Goal: Task Accomplishment & Management: Complete application form

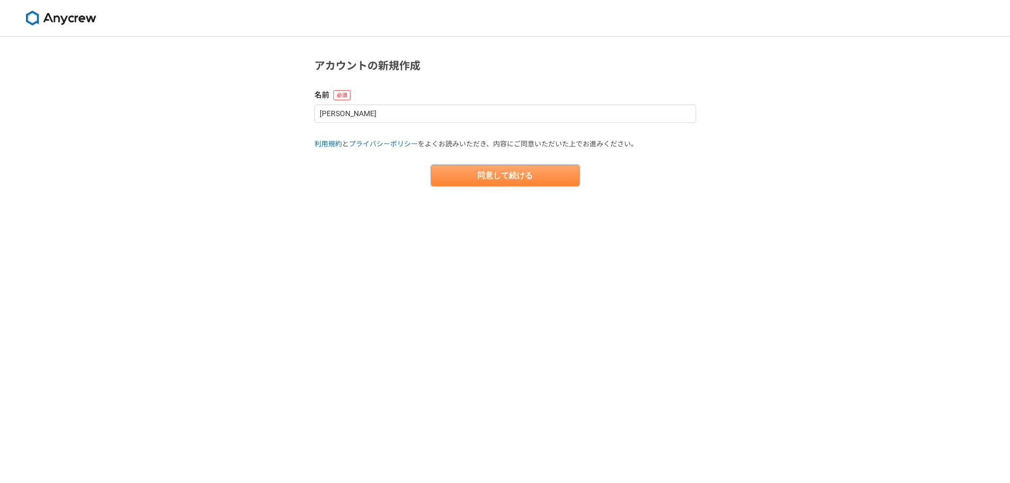
click at [473, 176] on button "同意して続ける" at bounding box center [505, 175] width 148 height 21
select select "13"
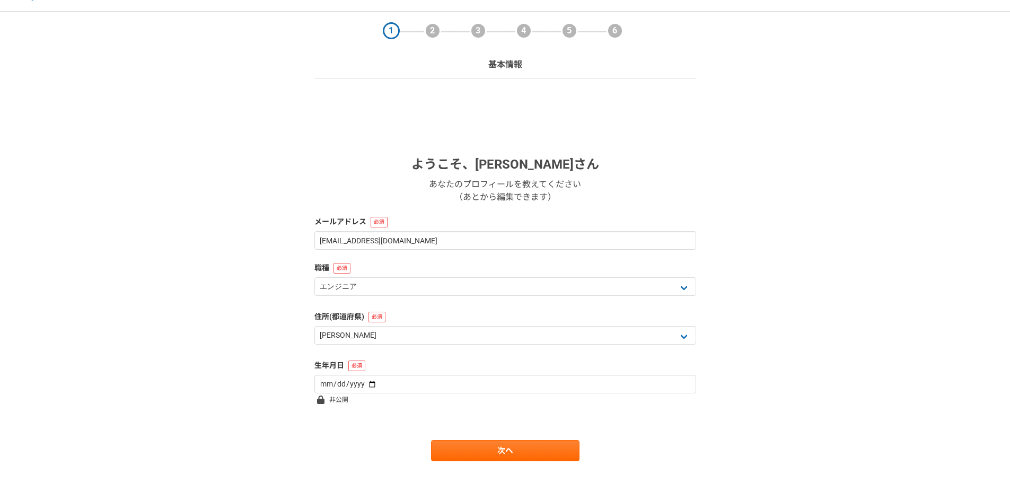
scroll to position [46, 0]
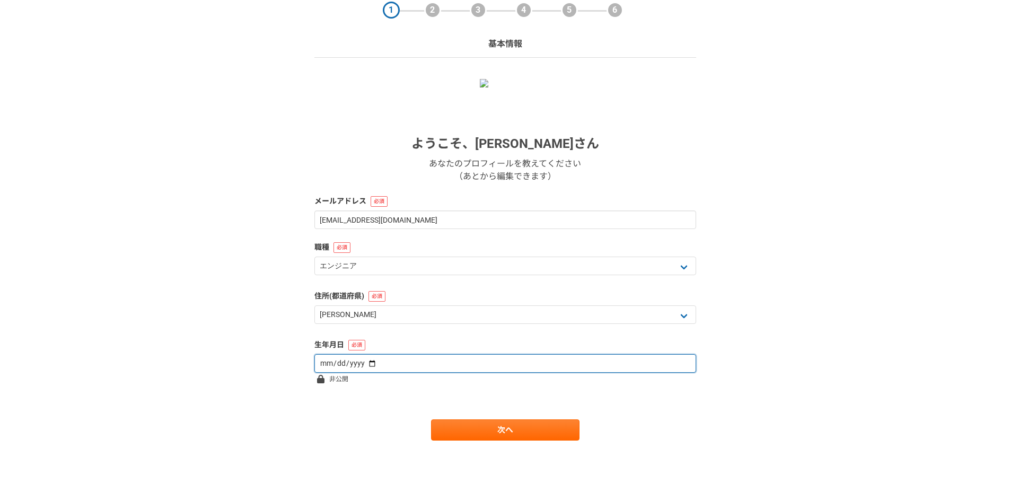
click at [324, 365] on input "date" at bounding box center [505, 363] width 382 height 19
type input "[DATE]"
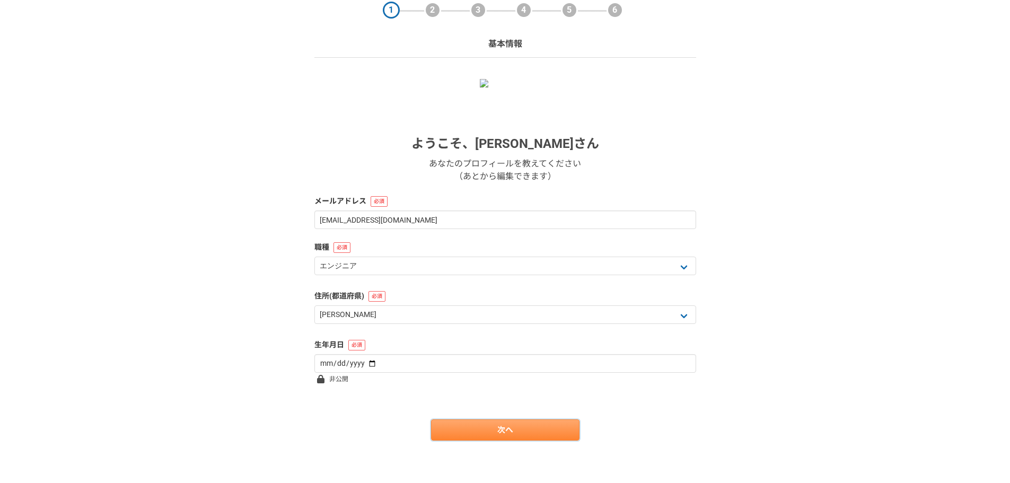
click at [537, 432] on link "次へ" at bounding box center [505, 429] width 148 height 21
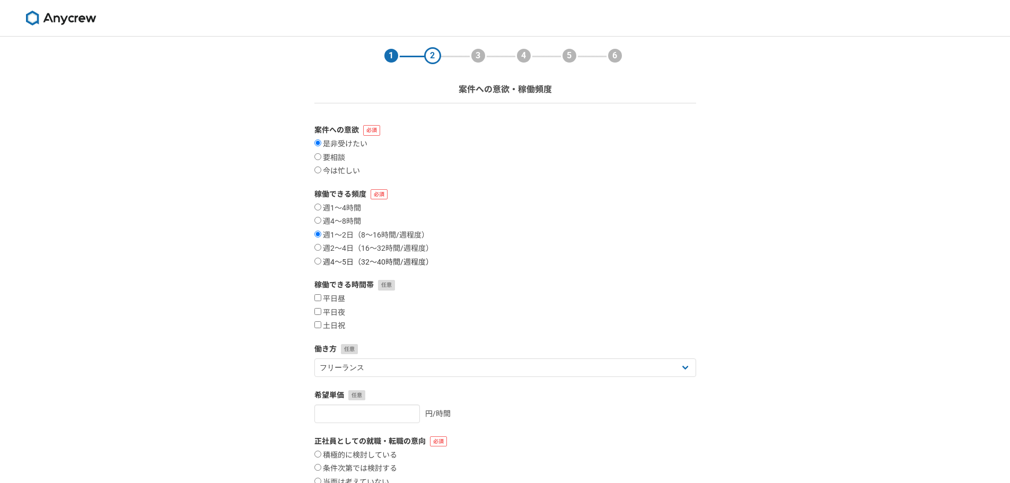
click at [331, 263] on label "週4〜5日（32〜40時間/週程度）" at bounding box center [373, 263] width 119 height 10
click at [321, 263] on input "週4〜5日（32〜40時間/週程度）" at bounding box center [317, 261] width 7 height 7
radio input "true"
click at [317, 296] on input "平日昼" at bounding box center [317, 297] width 7 height 7
checkbox input "true"
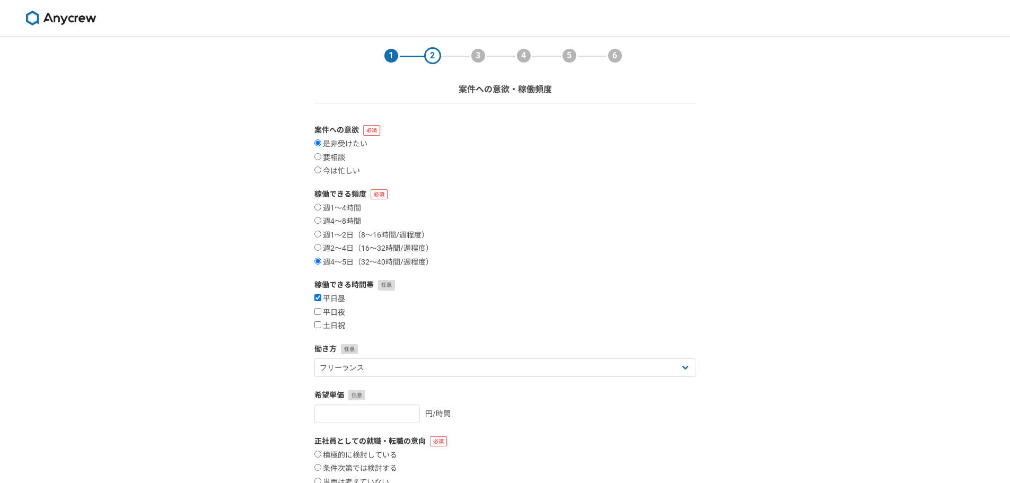
click at [319, 313] on input "平日夜" at bounding box center [317, 311] width 7 height 7
checkbox input "true"
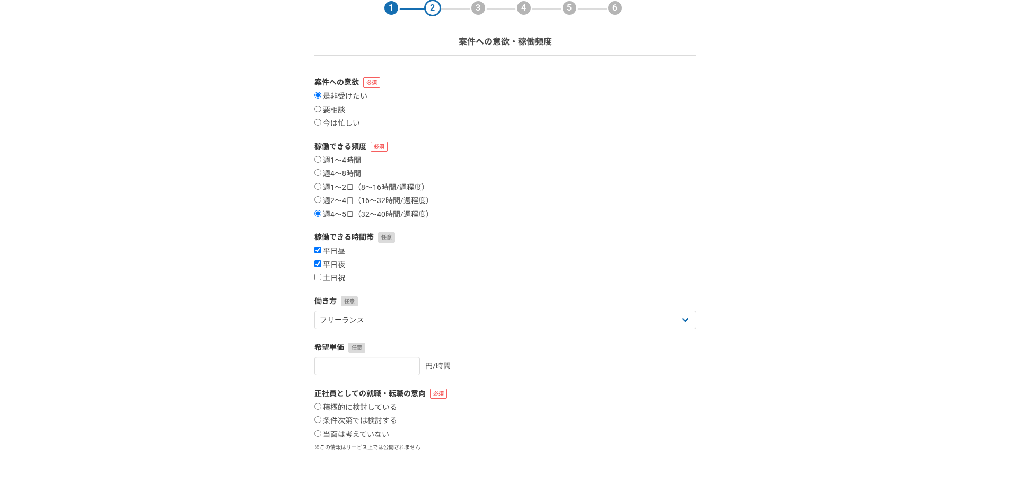
scroll to position [70, 0]
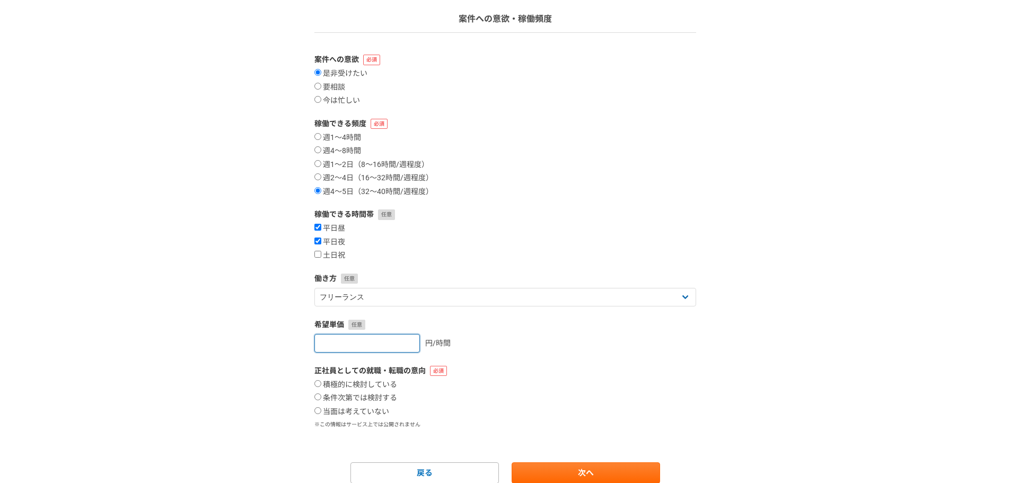
click at [376, 342] on input "number" at bounding box center [366, 343] width 105 height 19
type input "4000"
click at [369, 397] on label "条件次第では検討する" at bounding box center [355, 398] width 83 height 10
click at [321, 397] on input "条件次第では検討する" at bounding box center [317, 396] width 7 height 7
radio input "true"
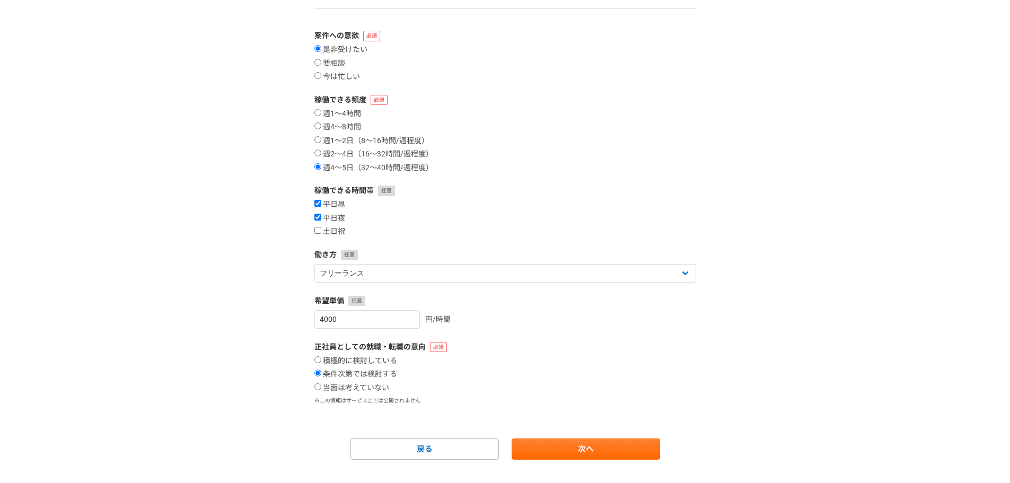
scroll to position [113, 0]
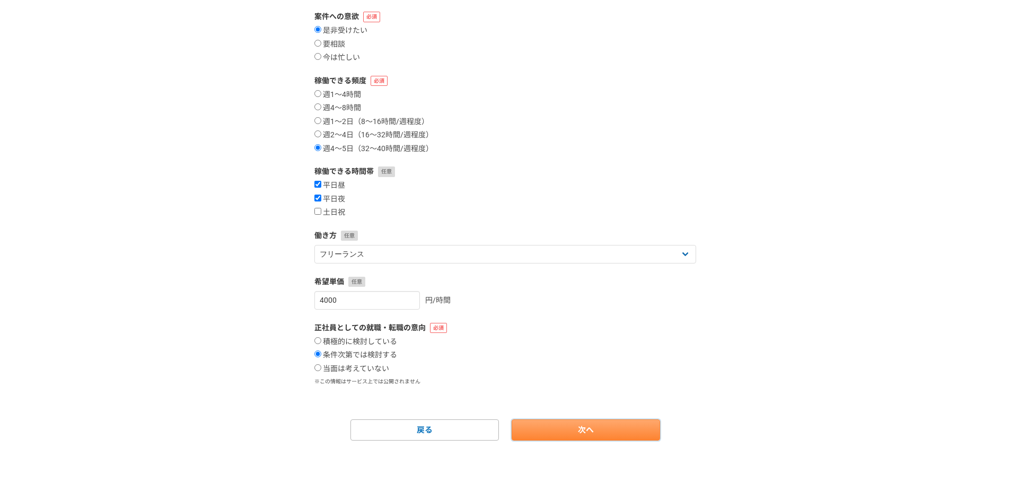
click at [596, 430] on link "次へ" at bounding box center [585, 429] width 148 height 21
select select
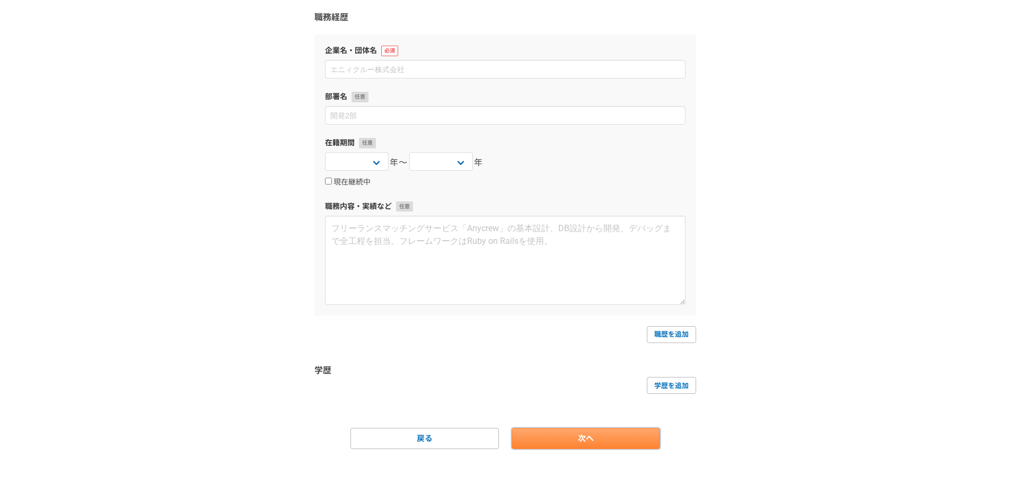
scroll to position [0, 0]
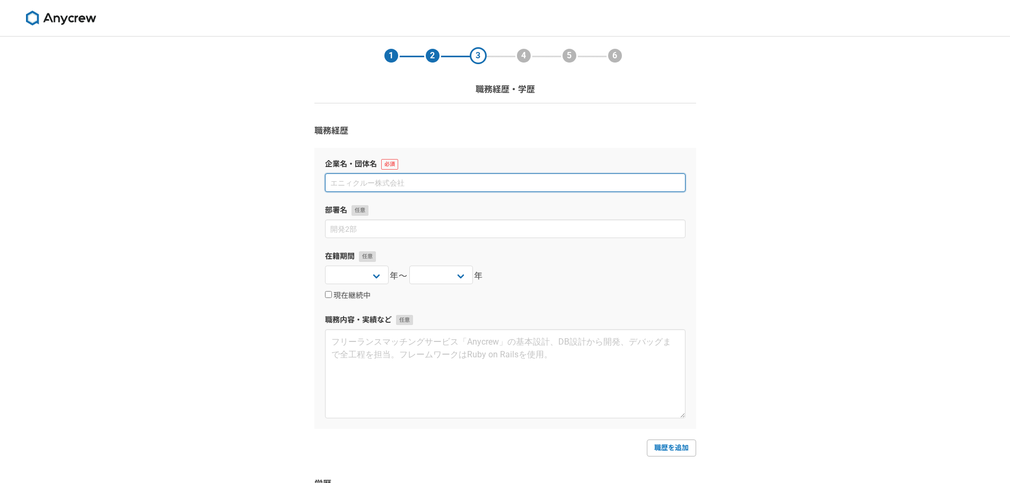
click at [358, 188] on input at bounding box center [505, 182] width 360 height 19
click at [365, 180] on input at bounding box center [505, 182] width 360 height 19
type input "Sansan株式会社"
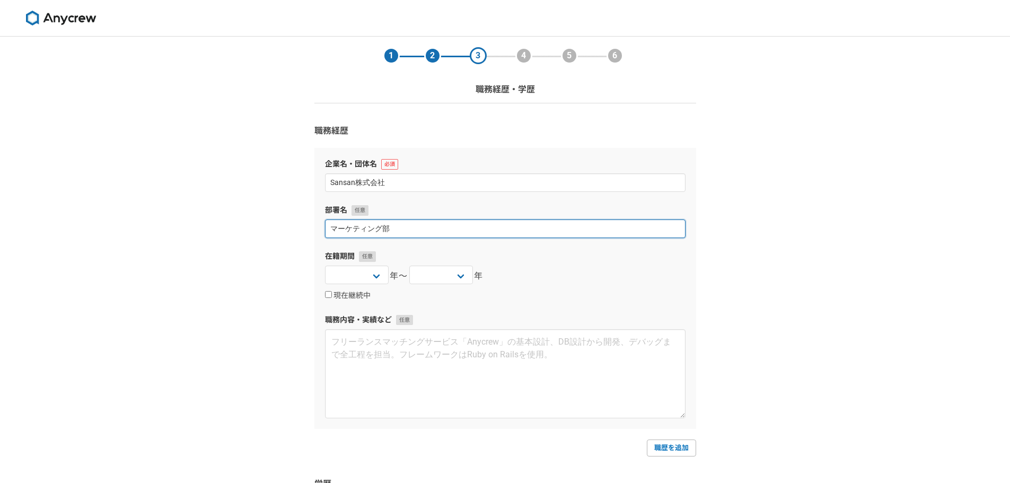
type input "マーケティング部"
click at [121, 276] on div "1 2 3 4 5 6 職務経歴・学歴 職務経歴 企業名・団体名 Sansan株式会社 部署名 マーケティング部 在籍期間 [DATE] [DATE] [DA…" at bounding box center [505, 321] width 1010 height 568
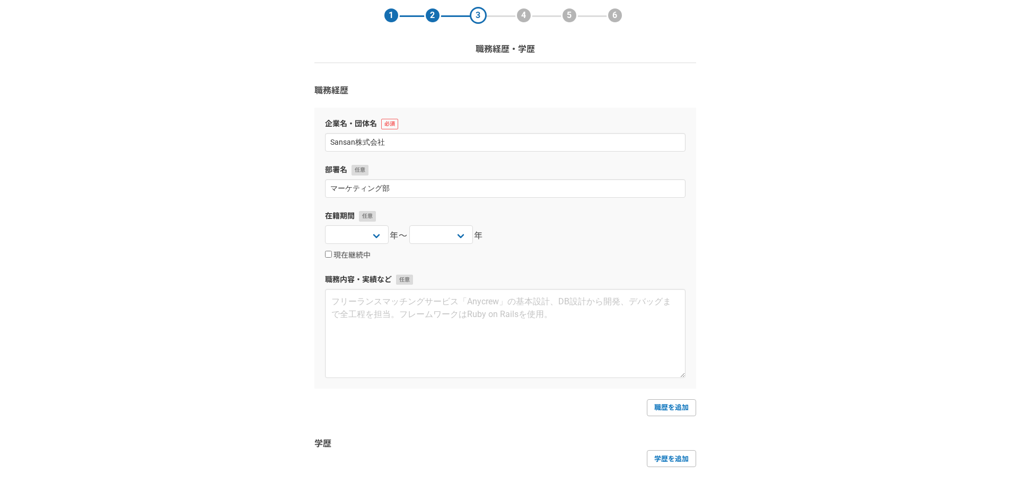
scroll to position [70, 0]
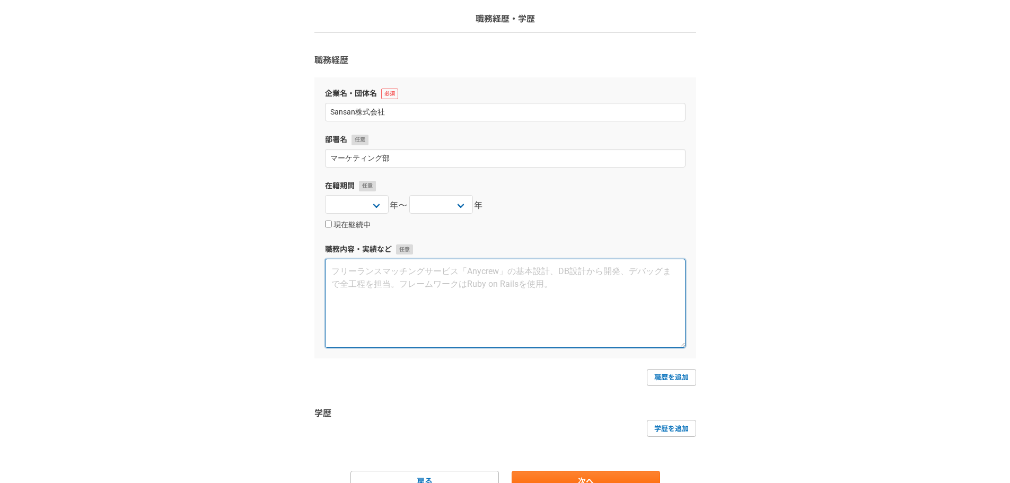
click at [414, 285] on textarea at bounding box center [505, 303] width 360 height 89
paste textarea "■lore ipsumdolorsitam3co、adipiscingelitseddoe・tempori。utl、etdolor5ma、aliquaenim…"
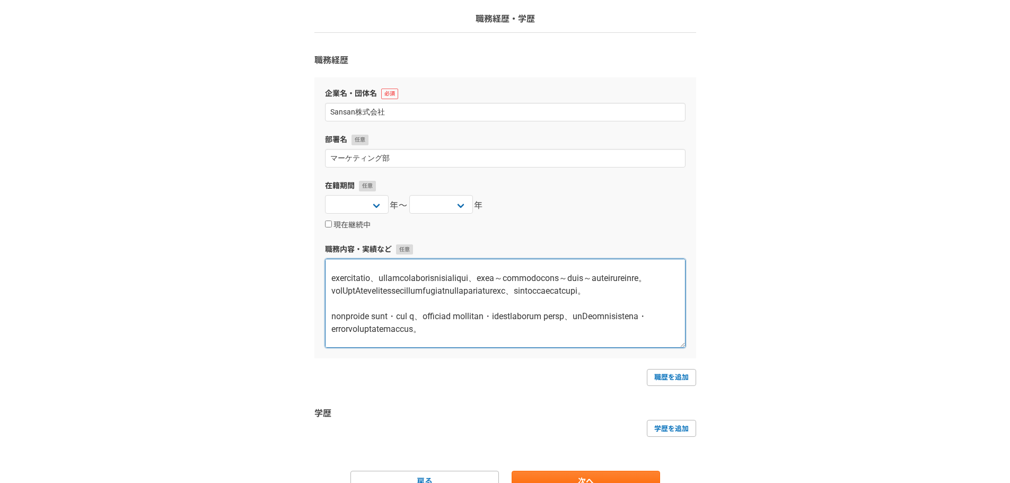
scroll to position [0, 0]
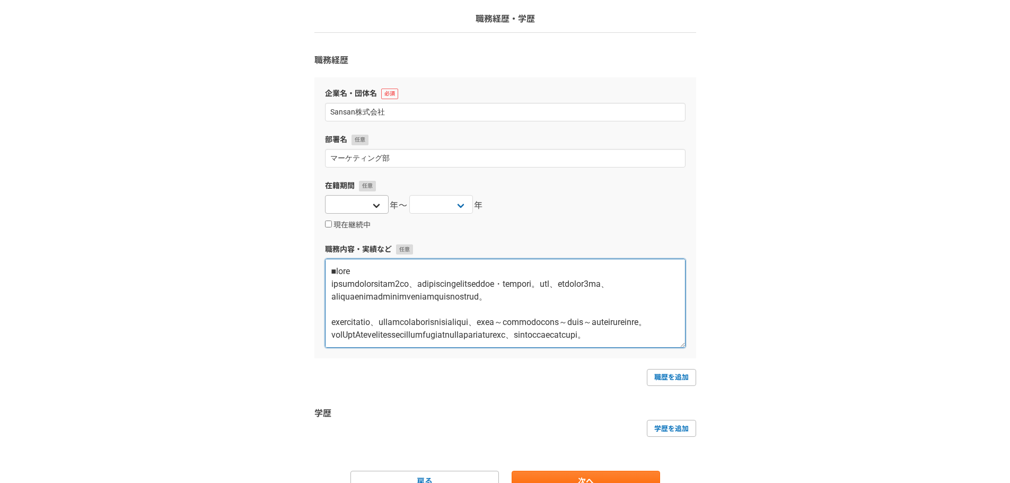
type textarea "■lore ipsumdolorsitam3co、adipiscingelitseddoe・tempori。utl、etdolor5ma、aliquaenim…"
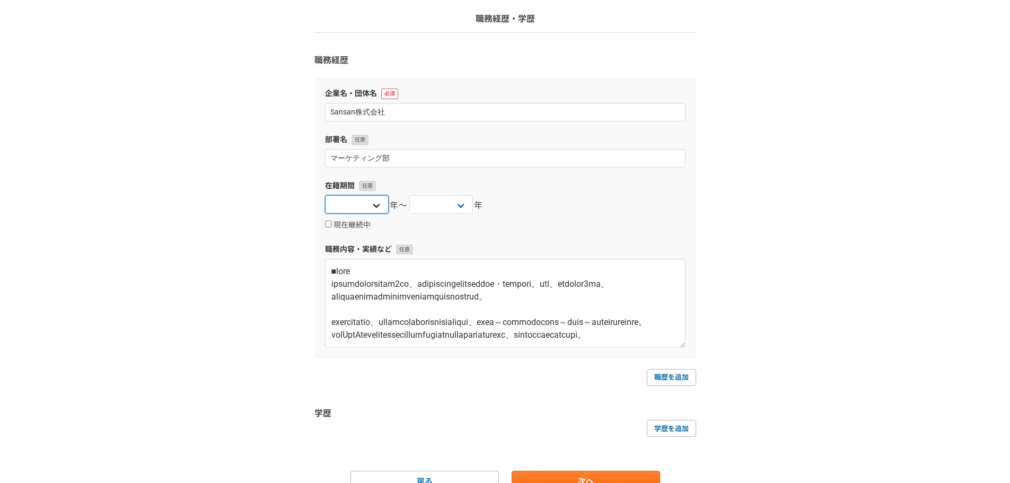
click at [383, 209] on select "[DATE] [DATE] [DATE] [DATE] [DATE] [DATE] [DATE] [DATE] [DATE] [DATE] [DATE] [D…" at bounding box center [357, 204] width 64 height 19
select select "2019"
click at [325, 195] on select "[DATE] [DATE] [DATE] [DATE] [DATE] [DATE] [DATE] [DATE] [DATE] [DATE] [DATE] [D…" at bounding box center [357, 204] width 64 height 19
click at [452, 201] on select "[DATE] [DATE] [DATE] [DATE] [DATE] [DATE] [DATE] [DATE] [DATE] [DATE] [DATE] [D…" at bounding box center [441, 204] width 64 height 19
click at [328, 224] on input "現在継続中" at bounding box center [328, 223] width 7 height 7
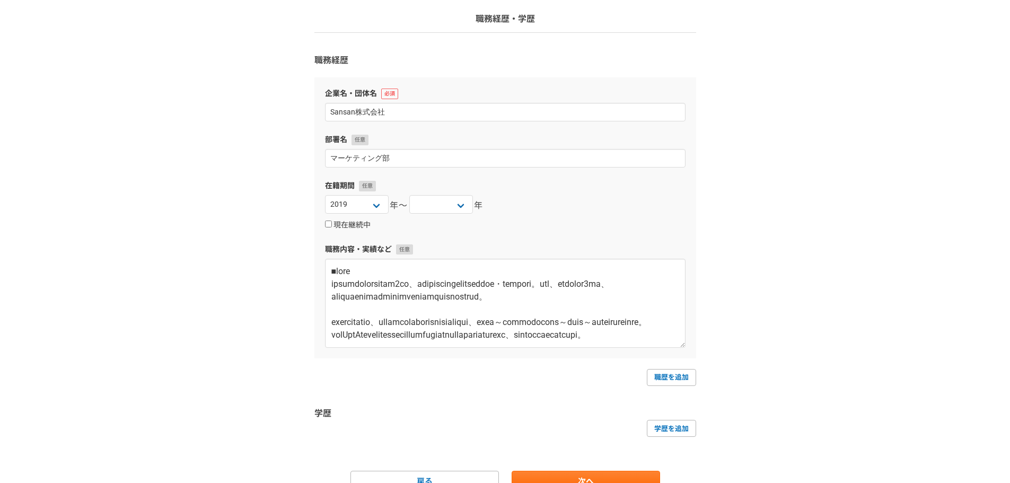
checkbox input "true"
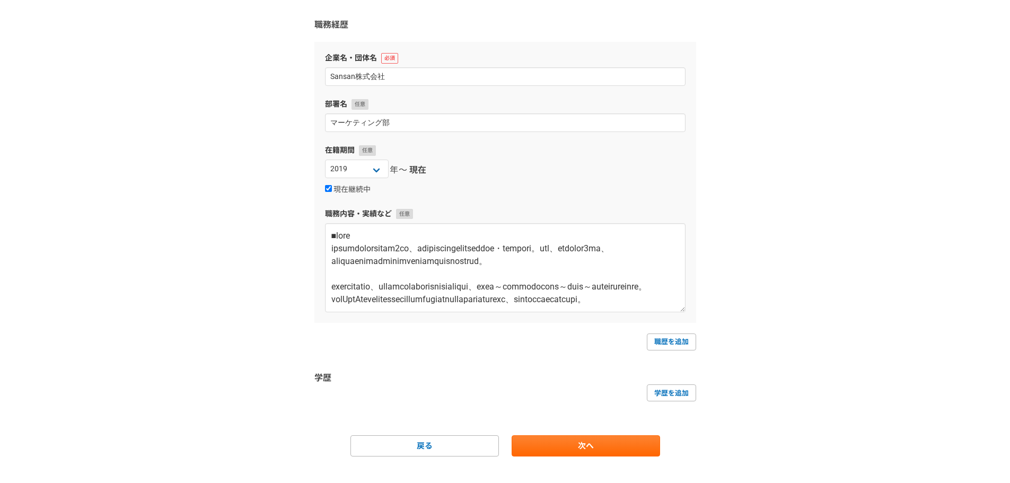
scroll to position [122, 0]
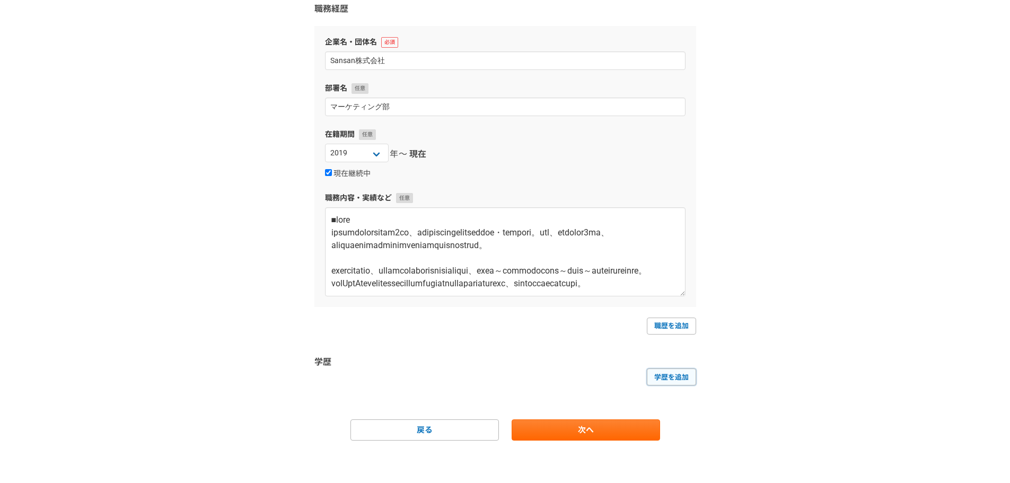
click at [690, 376] on link "学歴を追加" at bounding box center [671, 376] width 49 height 17
select select
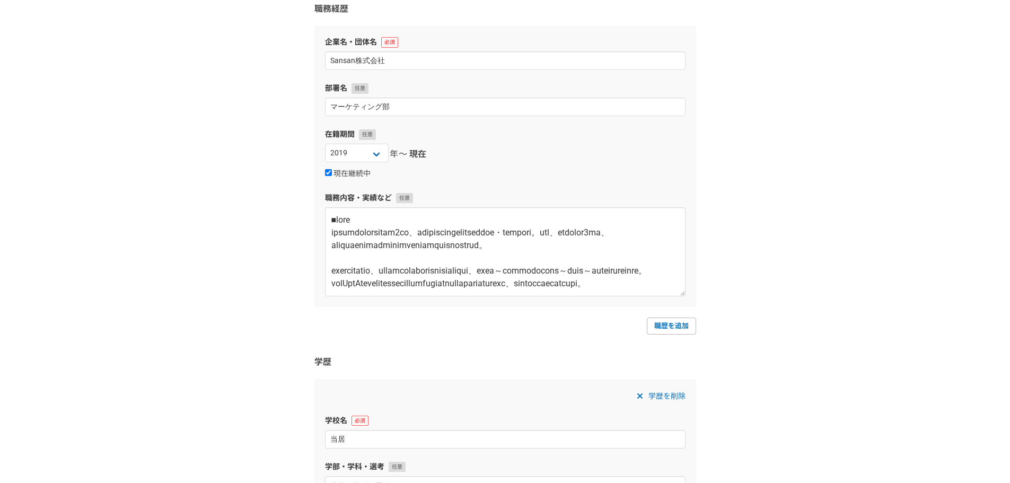
type input "当"
type input "東京国際大学"
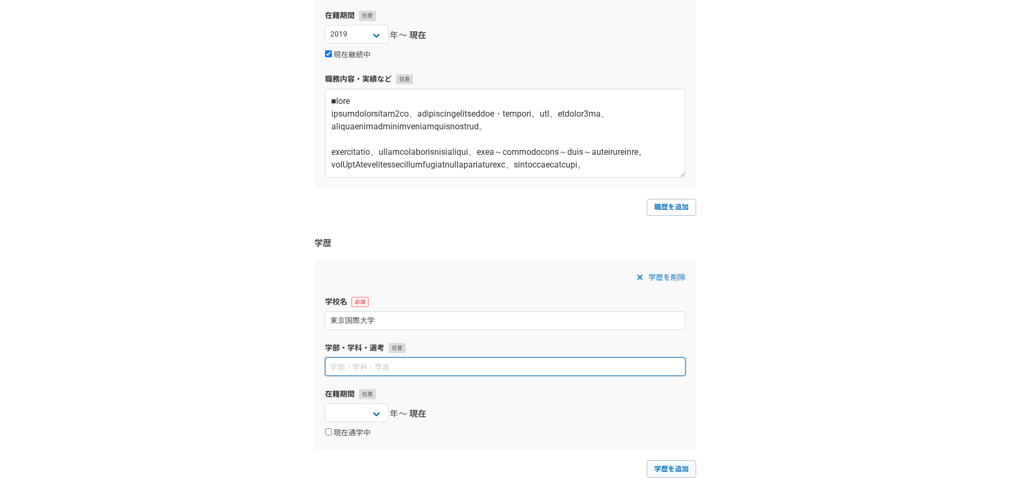
scroll to position [275, 0]
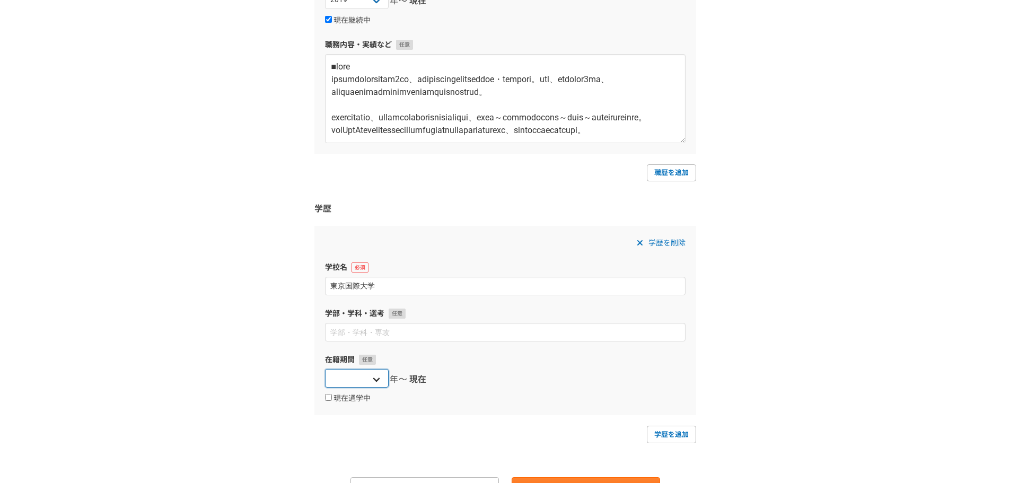
click at [369, 376] on select "[DATE] [DATE] [DATE] [DATE] [DATE] [DATE] [DATE] [DATE] [DATE] [DATE] [DATE] [D…" at bounding box center [357, 378] width 64 height 19
click at [851, 314] on div "1 2 3 4 5 6 職務経歴・学歴 職務経歴 企業名・団体名 Sansan株式会社 部署名 マーケティング部 在籍期間 [DATE] [DATE] [DA…" at bounding box center [505, 151] width 1010 height 779
click at [378, 373] on select "[DATE] [DATE] [DATE] [DATE] [DATE] [DATE] [DATE] [DATE] [DATE] [DATE] [DATE] [D…" at bounding box center [357, 378] width 64 height 19
select select "2003"
click at [325, 369] on select "[DATE] [DATE] [DATE] [DATE] [DATE] [DATE] [DATE] [DATE] [DATE] [DATE] [DATE] [D…" at bounding box center [357, 378] width 64 height 19
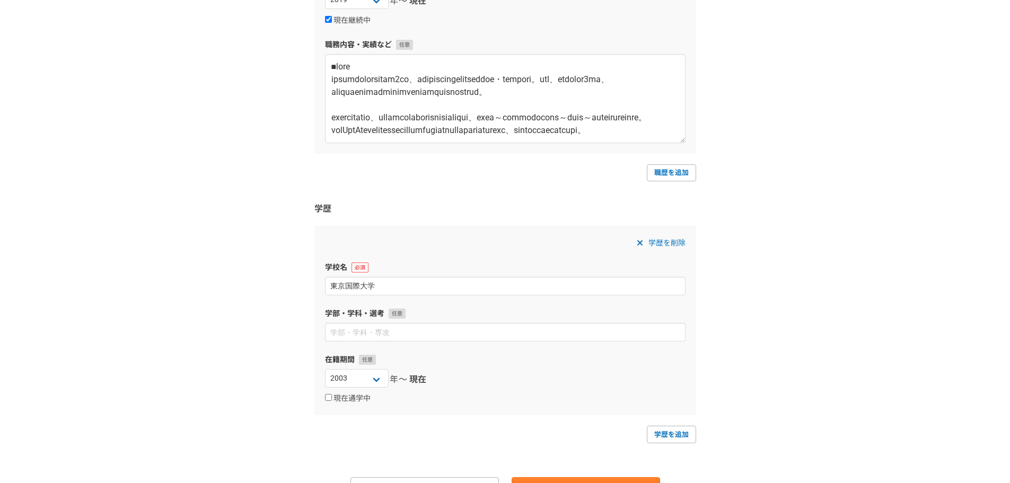
click at [422, 379] on span "現在" at bounding box center [417, 379] width 17 height 13
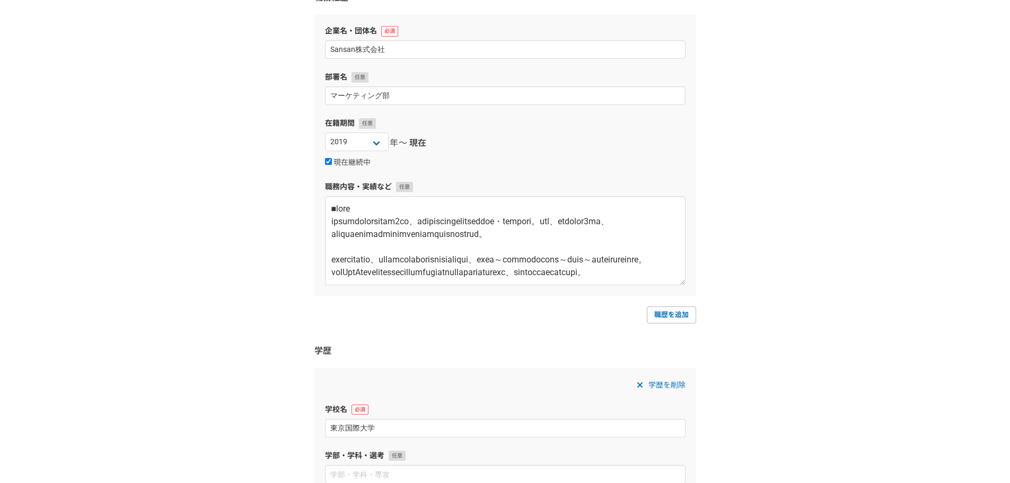
scroll to position [63, 0]
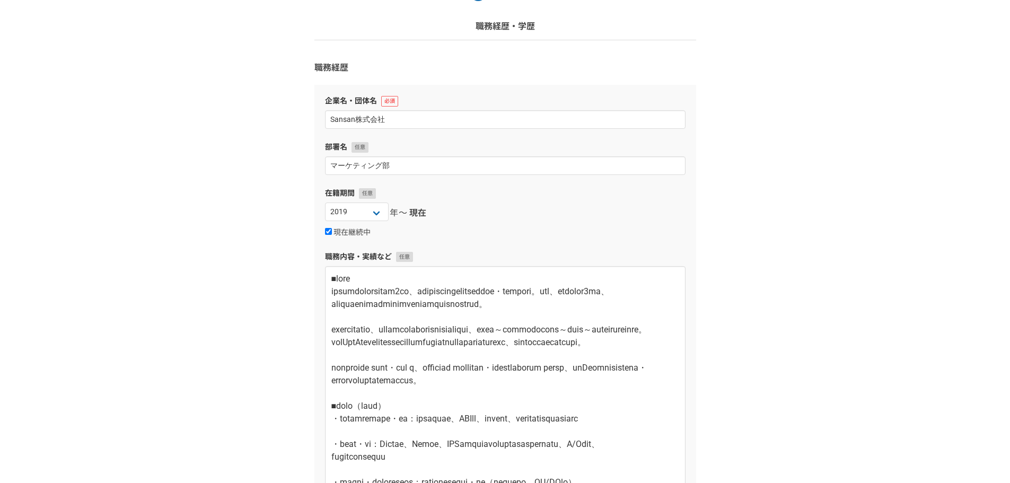
drag, startPoint x: 678, startPoint y: 353, endPoint x: 428, endPoint y: 534, distance: 308.6
click at [428, 482] on html "1 2 3 4 5 6 職務経歴・学歴 職務経歴 企業名・団体名 Sansan株式会社 部署名 マーケティング部 在籍期間 [DATE] [DATE] [DA…" at bounding box center [505, 435] width 1010 height 996
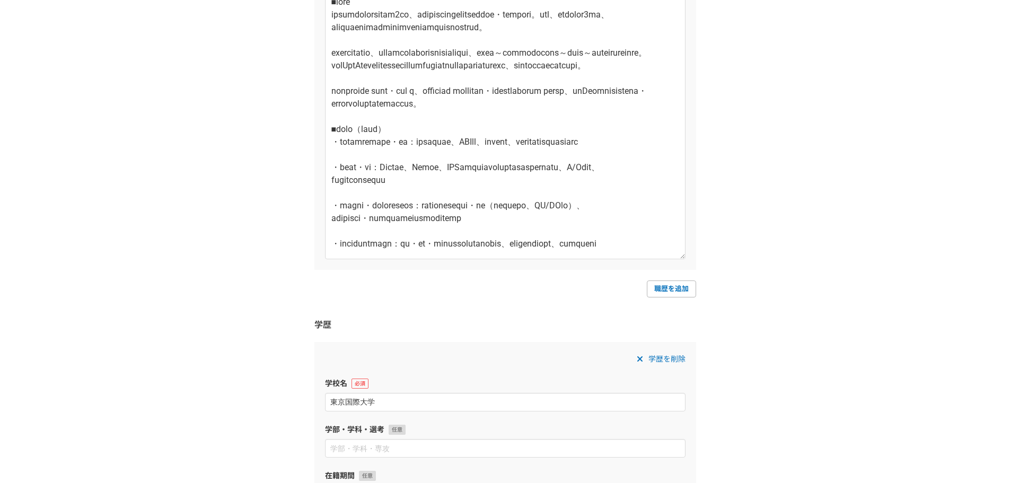
scroll to position [346, 0]
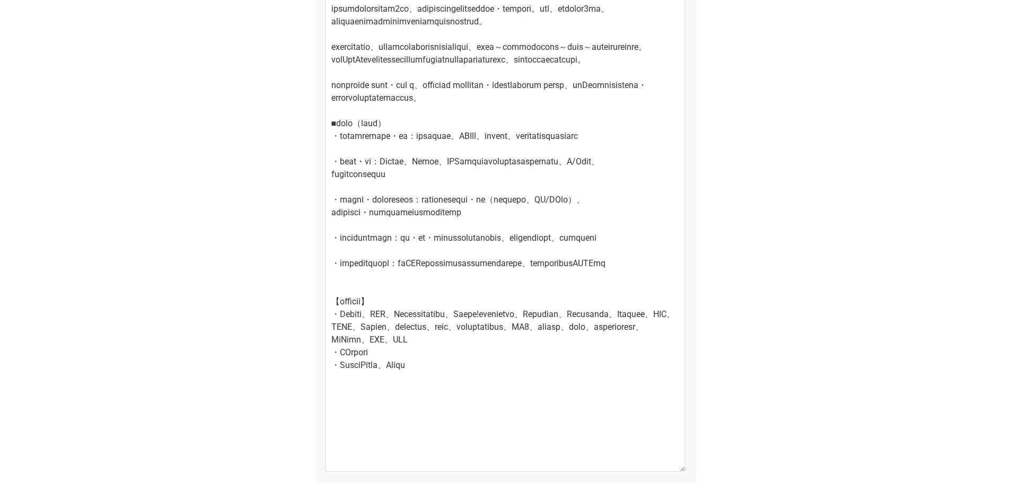
drag, startPoint x: 680, startPoint y: 246, endPoint x: 710, endPoint y: 465, distance: 220.4
click at [710, 465] on div "1 2 3 4 5 6 職務経歴・学歴 職務経歴 企業名・団体名 Sansan株式会社 部署名 マーケティング部 在籍期間 [DATE] [DATE] [DA…" at bounding box center [505, 280] width 1010 height 1178
click at [757, 200] on div "1 2 3 4 5 6 職務経歴・学歴 職務経歴 企業名・団体名 Sansan株式会社 部署名 マーケティング部 在籍期間 [DATE] [DATE] [DA…" at bounding box center [505, 280] width 1010 height 1178
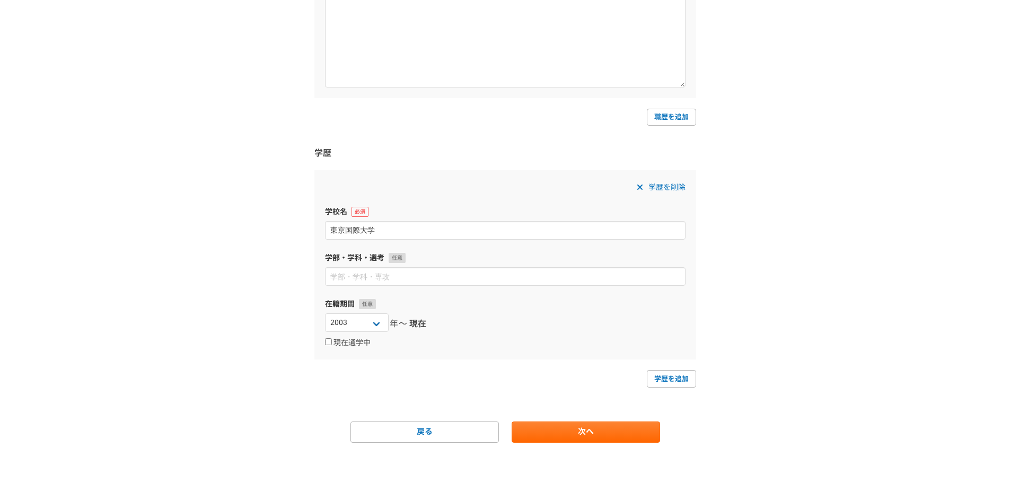
scroll to position [732, 0]
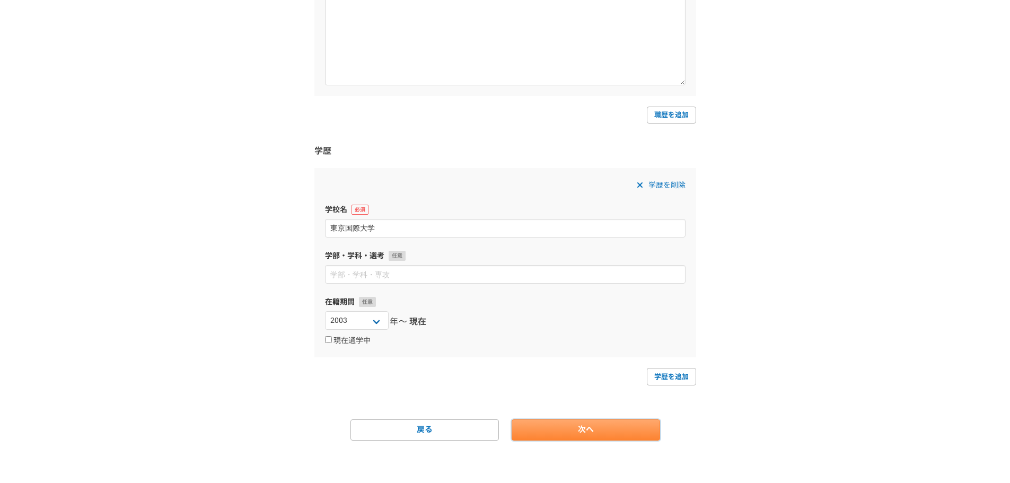
click at [618, 434] on link "次へ" at bounding box center [585, 429] width 148 height 21
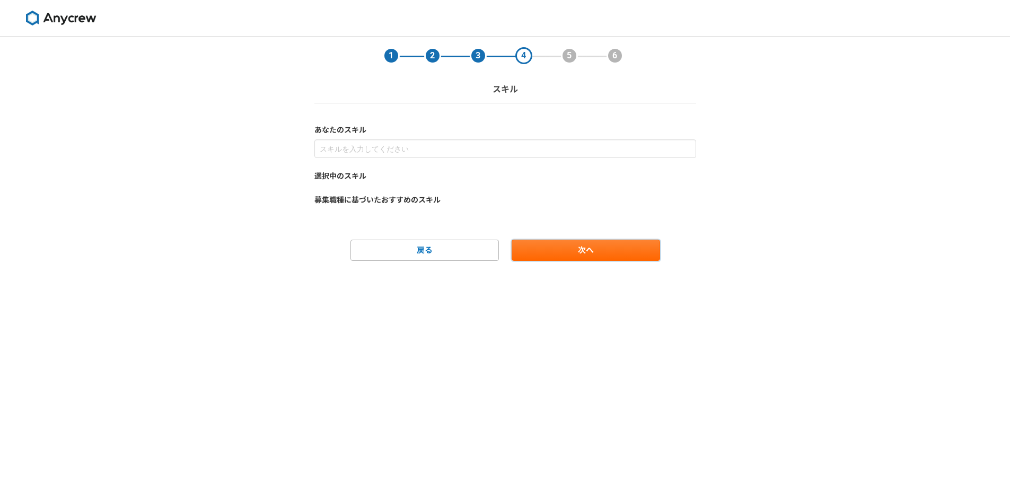
scroll to position [0, 0]
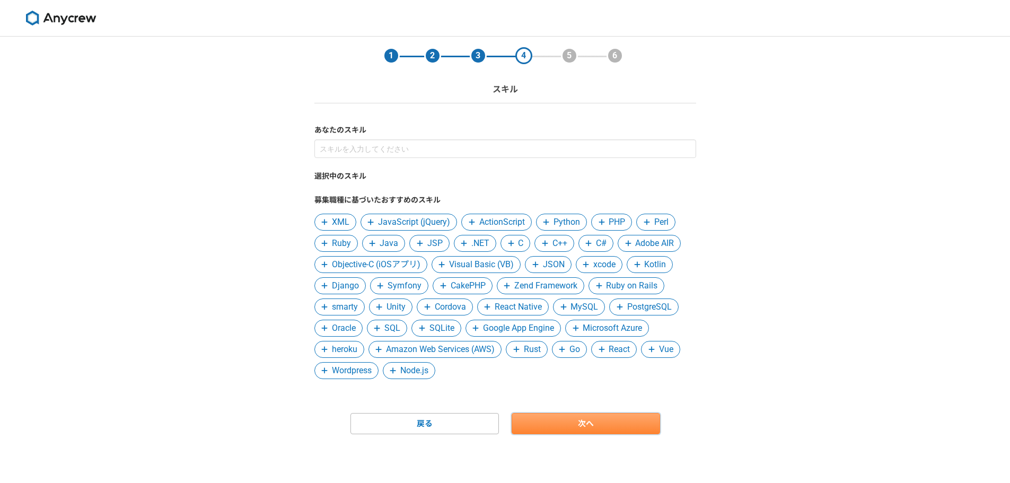
click at [584, 423] on link "次へ" at bounding box center [585, 423] width 148 height 21
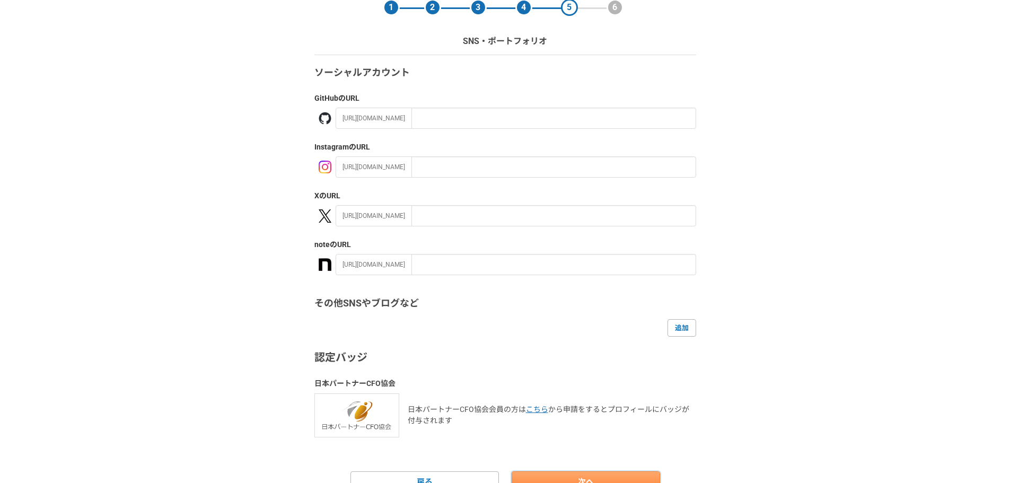
scroll to position [100, 0]
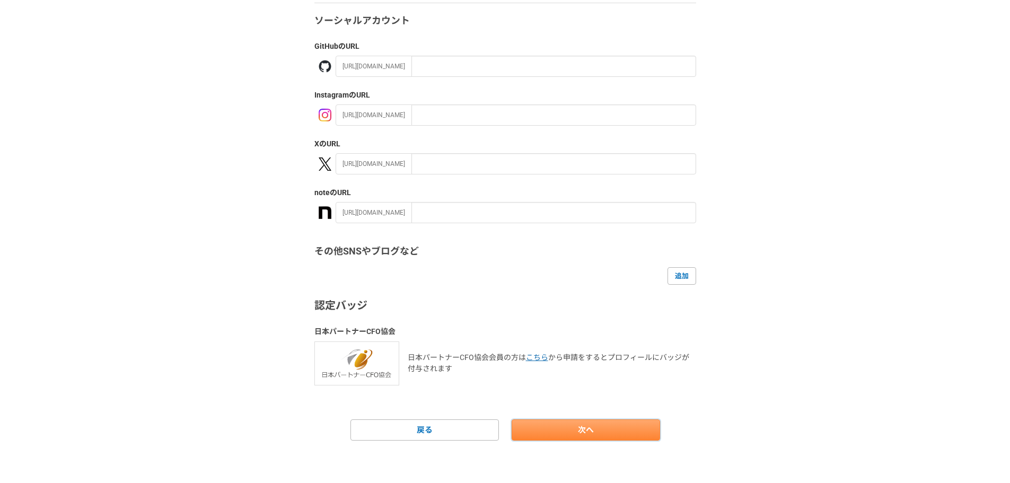
click at [588, 427] on link "次へ" at bounding box center [585, 429] width 148 height 21
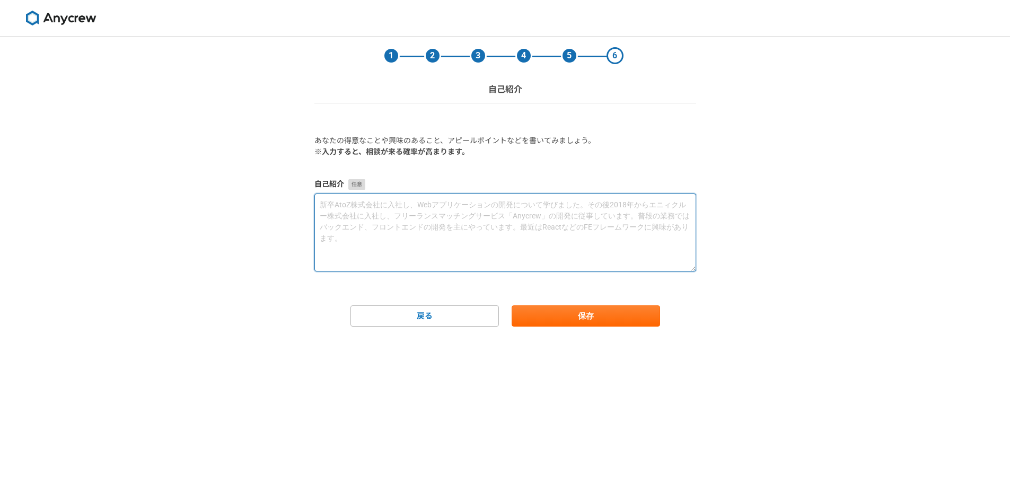
click at [359, 201] on textarea at bounding box center [505, 232] width 382 height 78
paste textarea "■lore ipsumdolorsitam3co、adipiscingelitseddoe・tempori。utl、etdolor5ma、aliquaenim…"
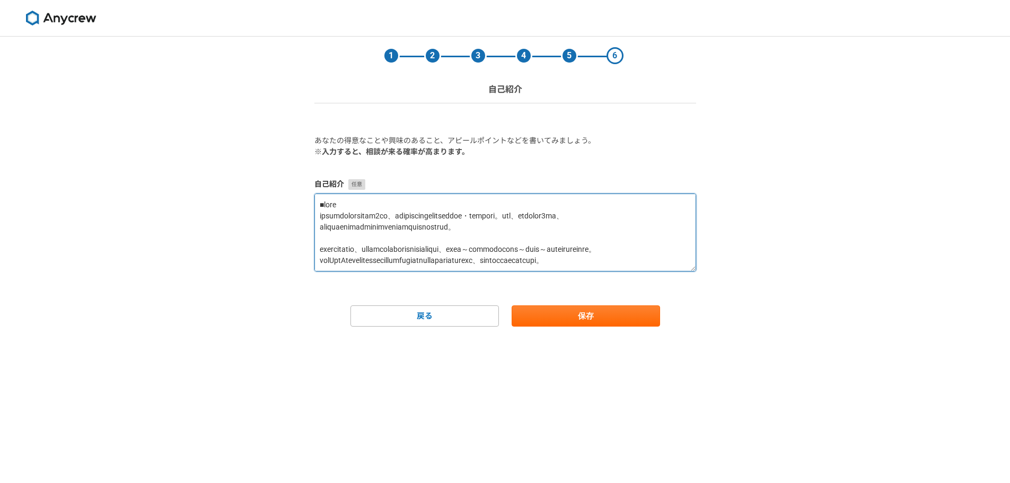
scroll to position [329, 0]
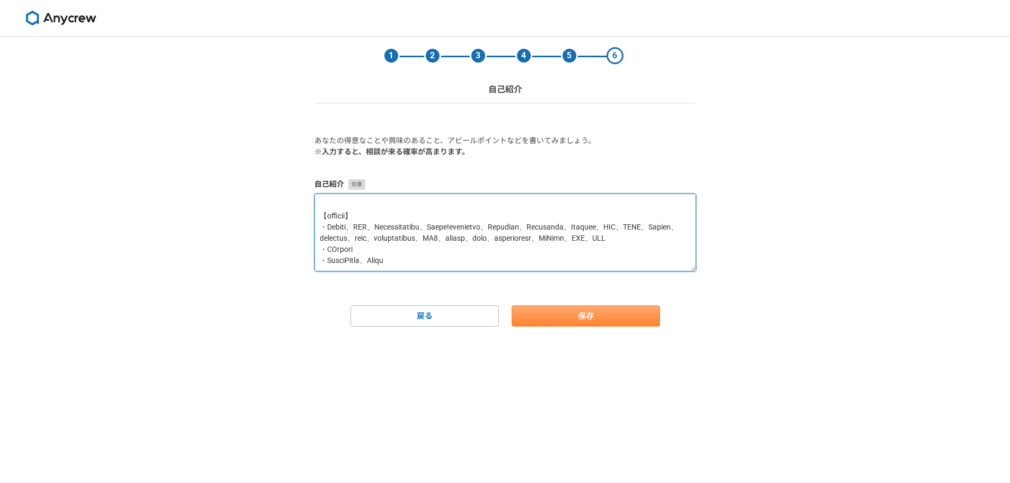
type textarea "■lore ipsumdolorsitam3co、adipiscingelitseddoe・tempori。utl、etdolor5ma、aliquaenim…"
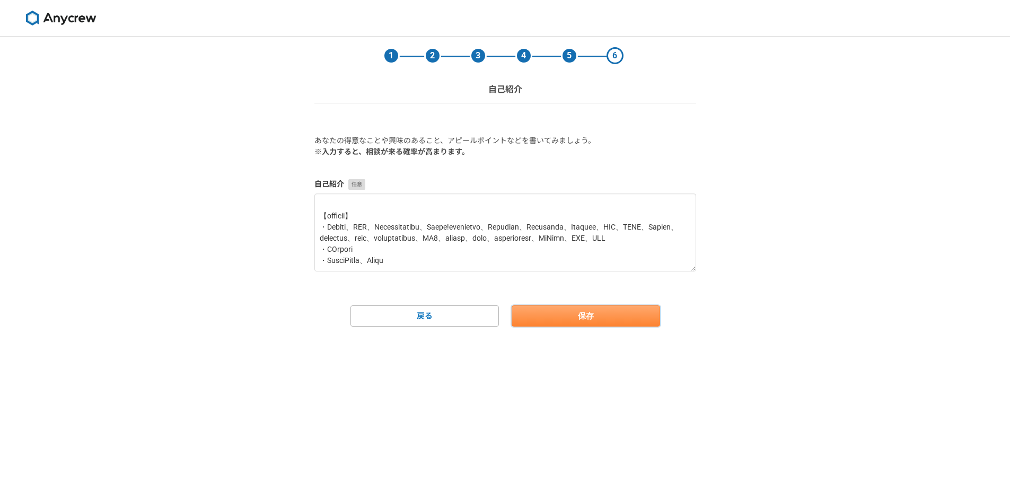
click at [580, 320] on button "保存" at bounding box center [585, 315] width 148 height 21
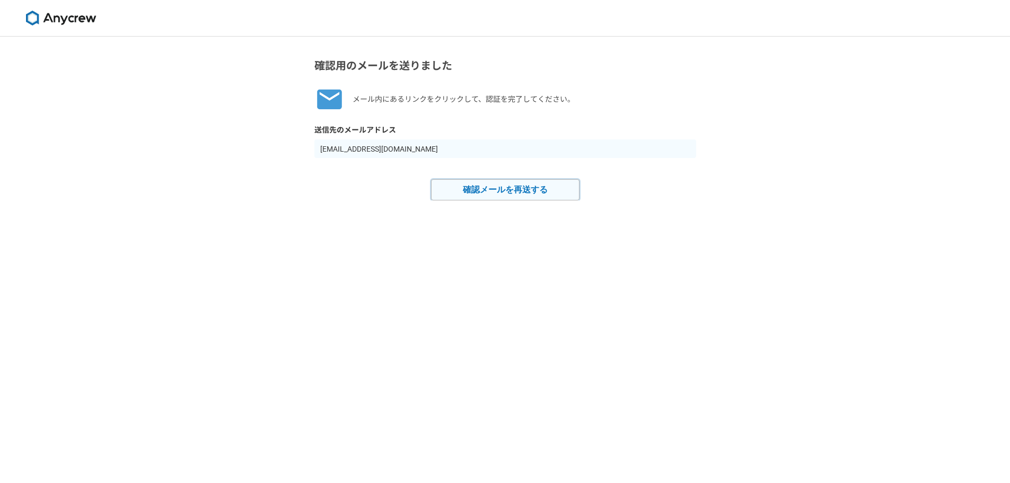
click at [513, 193] on button "確認メールを再送する" at bounding box center [505, 189] width 148 height 21
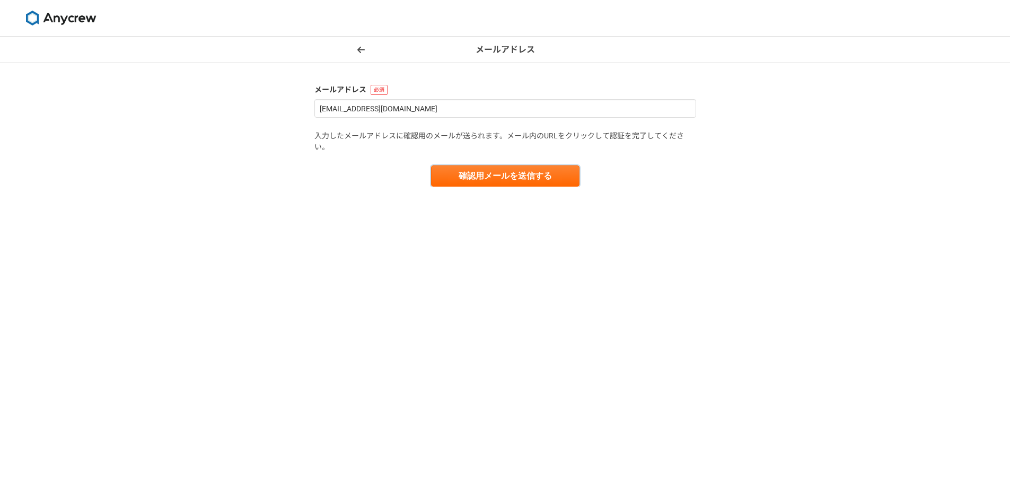
drag, startPoint x: 531, startPoint y: 180, endPoint x: 431, endPoint y: 293, distance: 150.2
click at [432, 293] on div "メールアドレス メールアドレス [EMAIL_ADDRESS][DOMAIN_NAME] 入力したメールアドレスに確認用のメールが送られます。メール内のURL…" at bounding box center [505, 260] width 1010 height 446
drag, startPoint x: 431, startPoint y: 293, endPoint x: 2, endPoint y: 290, distance: 428.8
click at [426, 293] on div "メールアドレス メールアドレス [EMAIL_ADDRESS][DOMAIN_NAME] 入力したメールアドレスに確認用のメールが送られます。メール内のURL…" at bounding box center [505, 260] width 1010 height 446
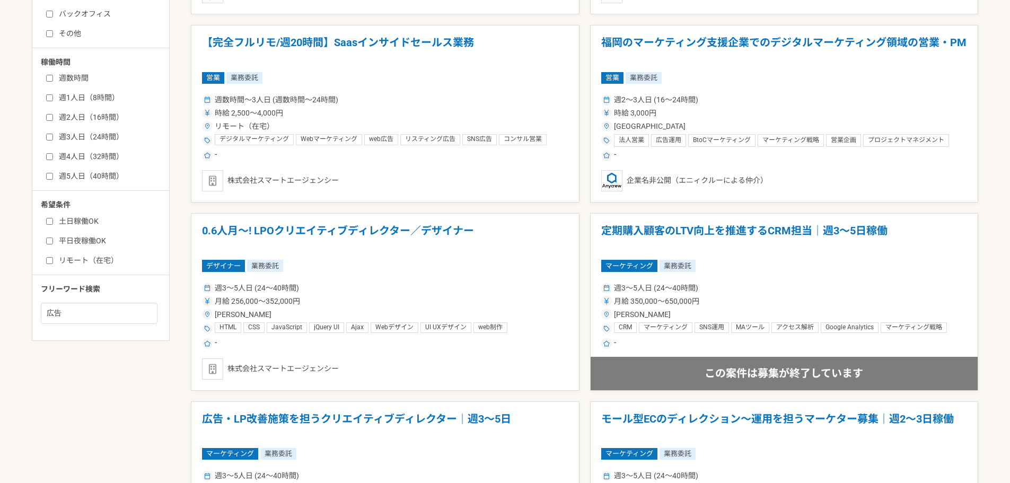
scroll to position [565, 0]
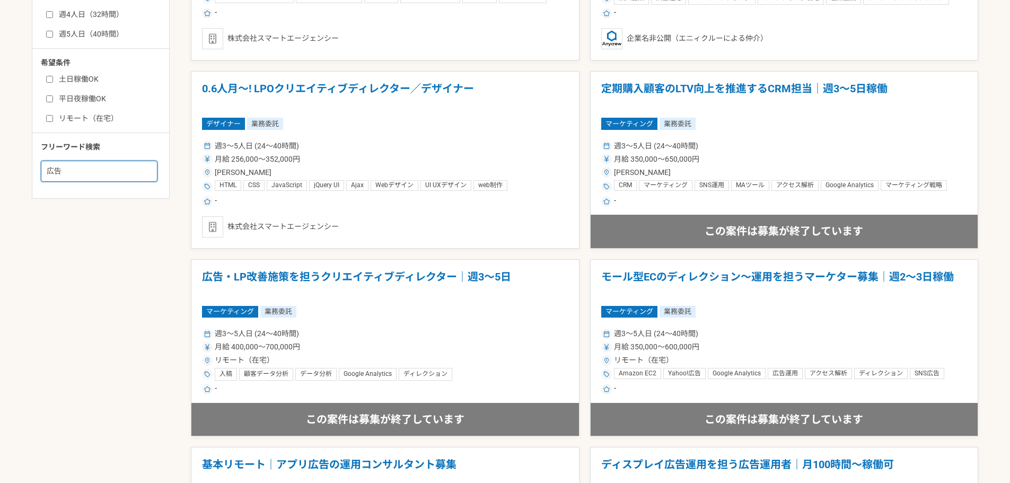
click at [86, 174] on input "広告" at bounding box center [99, 171] width 117 height 21
drag, startPoint x: 835, startPoint y: 3, endPoint x: 947, endPoint y: 45, distance: 119.4
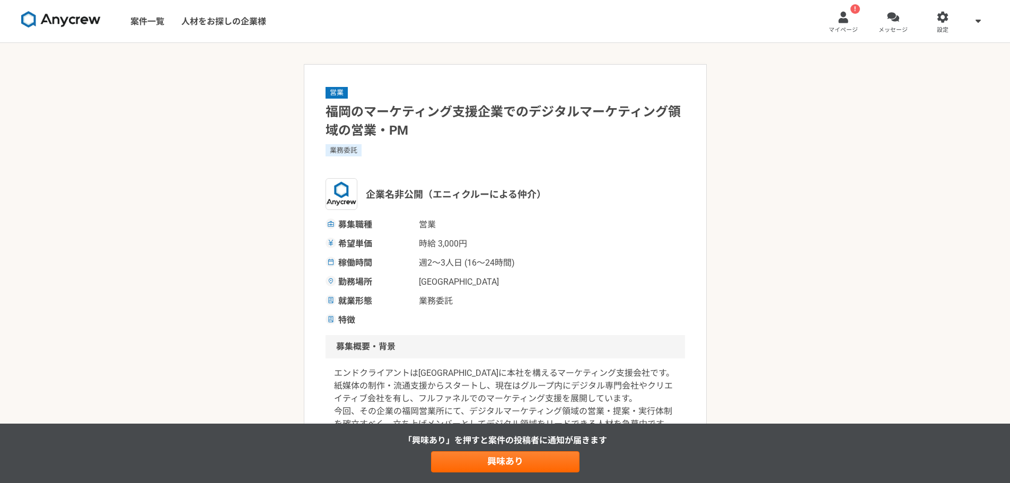
drag, startPoint x: 760, startPoint y: 71, endPoint x: 538, endPoint y: 50, distance: 222.5
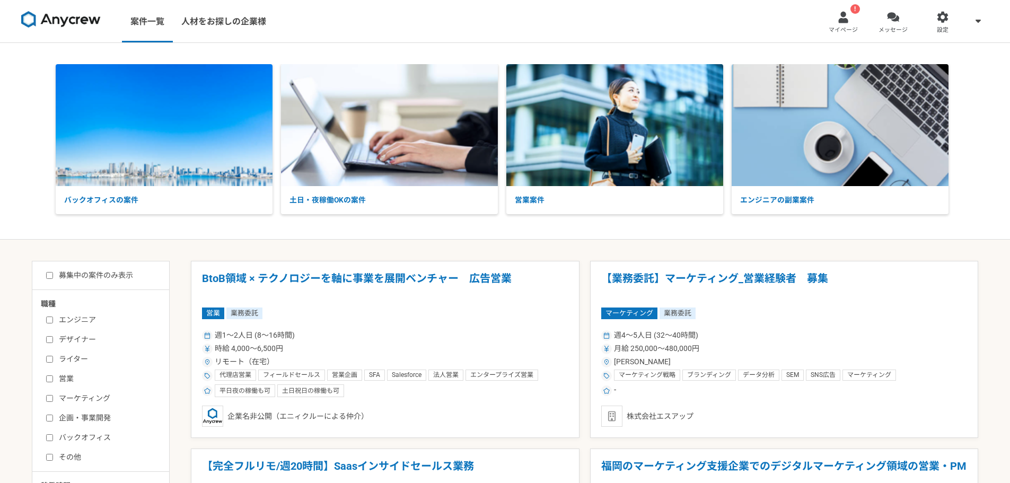
drag, startPoint x: 558, startPoint y: 1, endPoint x: 979, endPoint y: 239, distance: 483.9
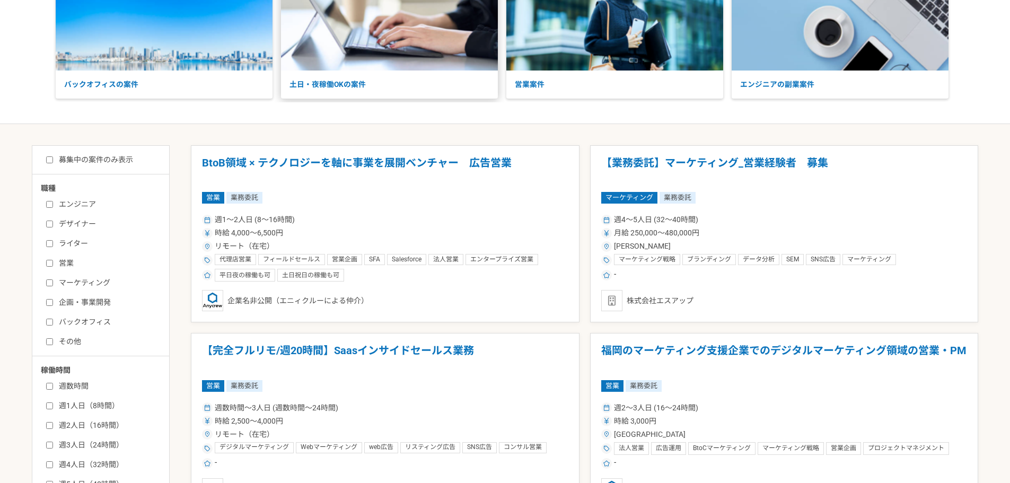
scroll to position [142, 0]
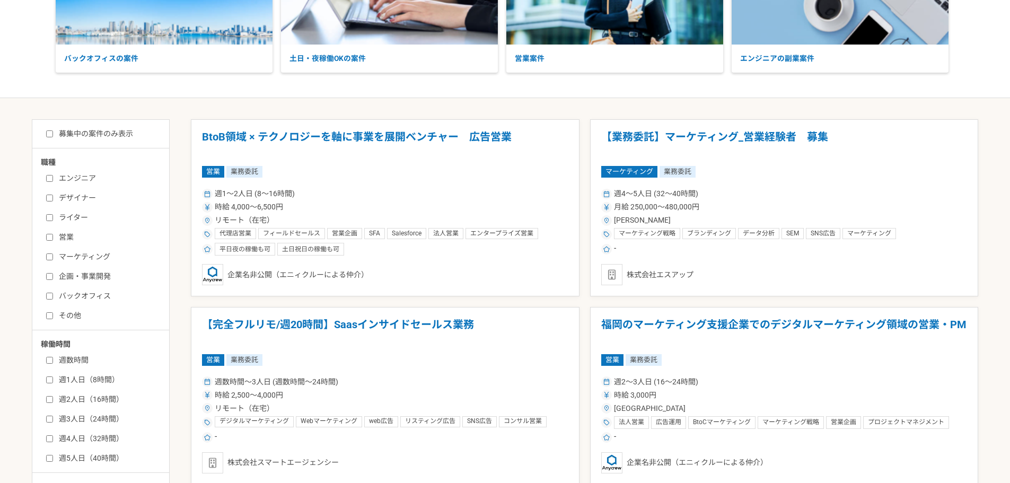
click at [79, 134] on label "募集中の案件のみ表示" at bounding box center [89, 133] width 87 height 11
click at [53, 134] on input "募集中の案件のみ表示" at bounding box center [49, 133] width 7 height 7
checkbox input "true"
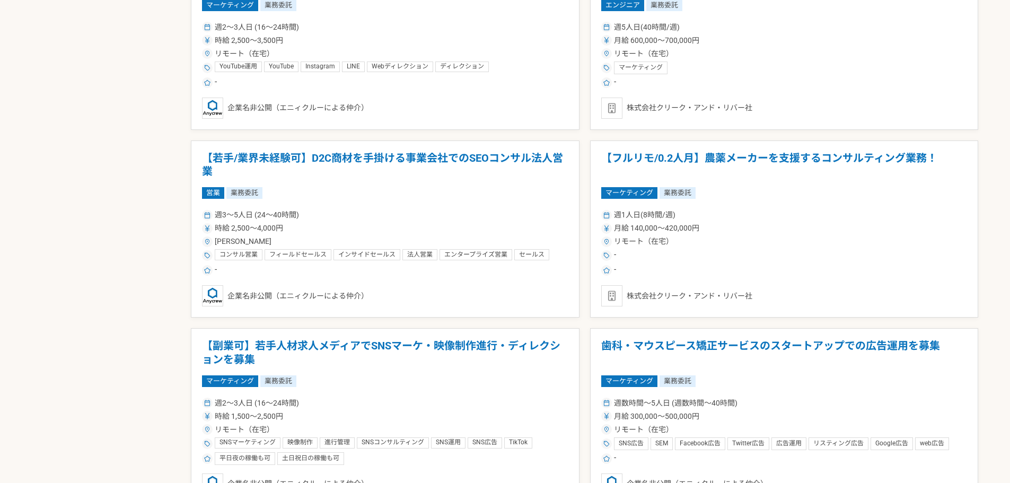
scroll to position [1130, 0]
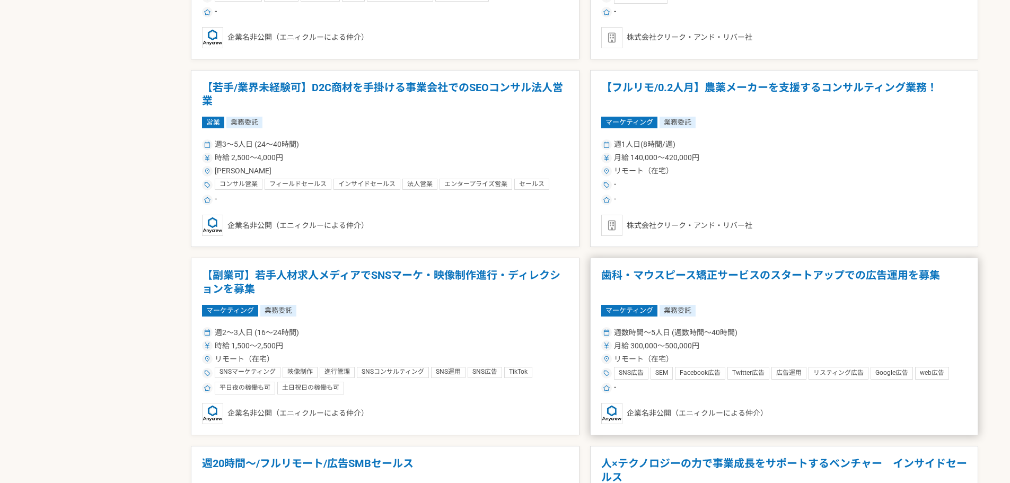
click at [684, 271] on h1 "歯科・マウスピース矯正サービスのスタートアップでの広告運用を募集" at bounding box center [784, 282] width 366 height 27
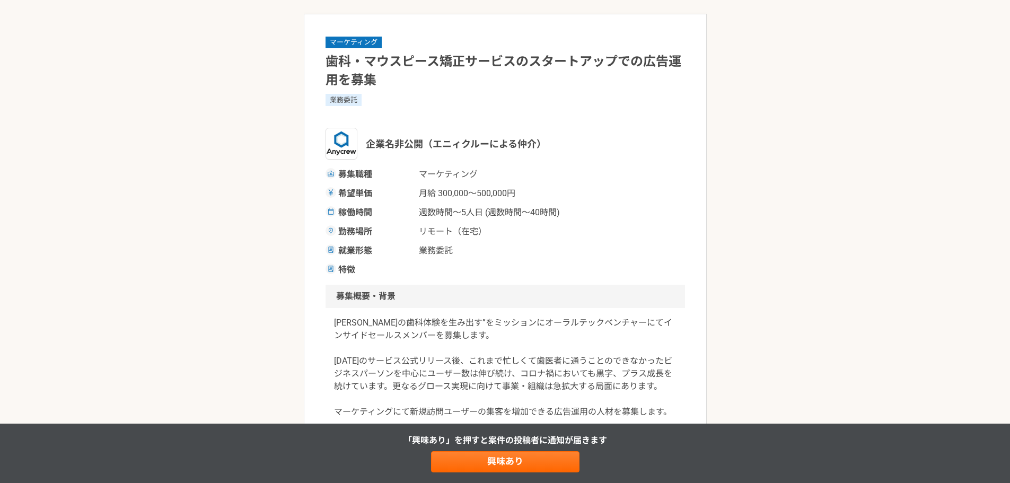
scroll to position [70, 0]
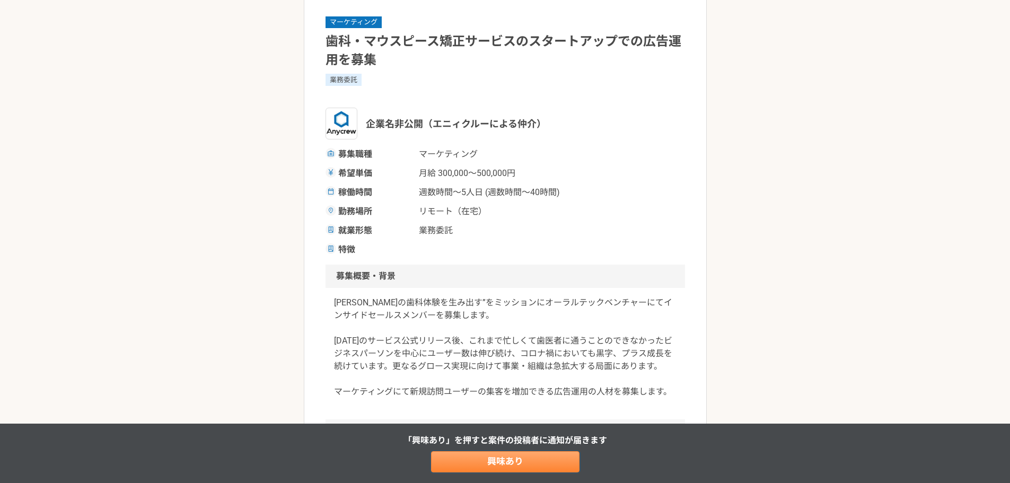
click at [501, 458] on link "興味あり" at bounding box center [505, 461] width 148 height 21
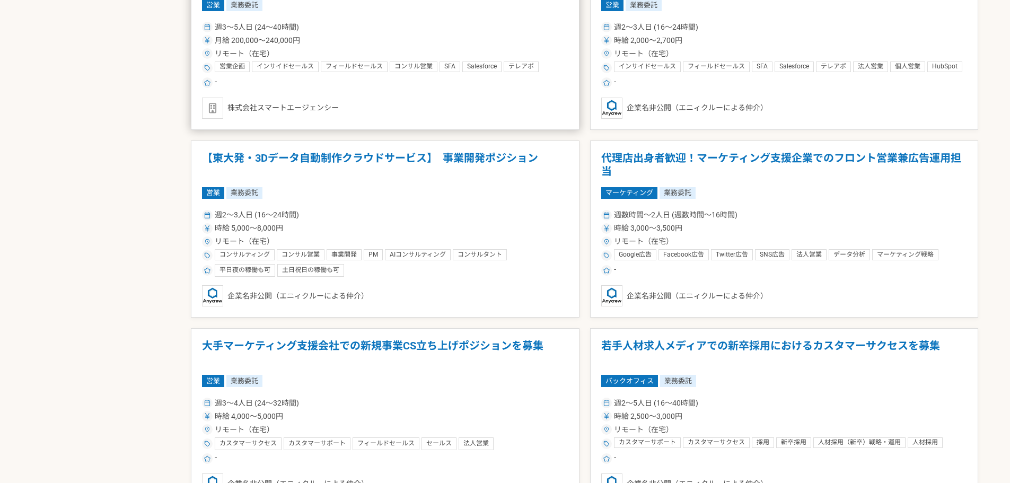
scroll to position [1766, 0]
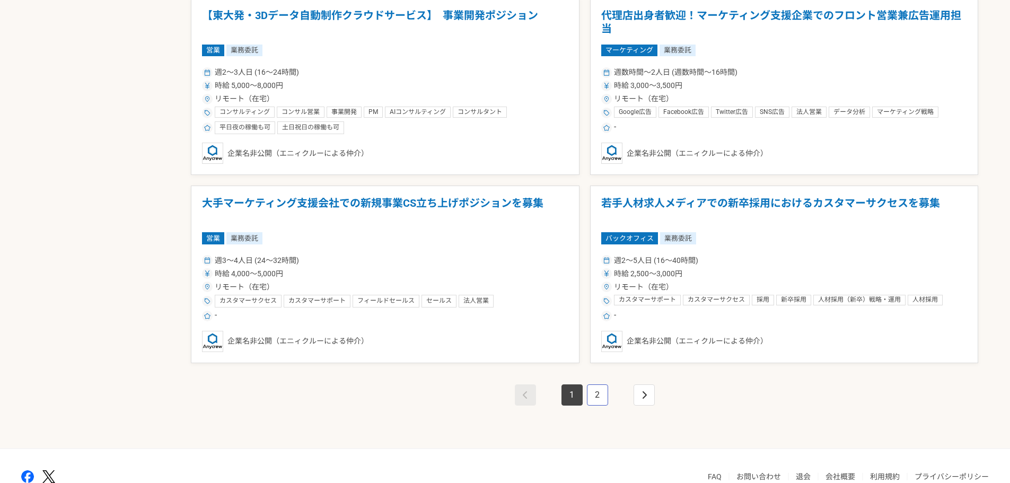
click at [602, 391] on link "2" at bounding box center [597, 394] width 21 height 21
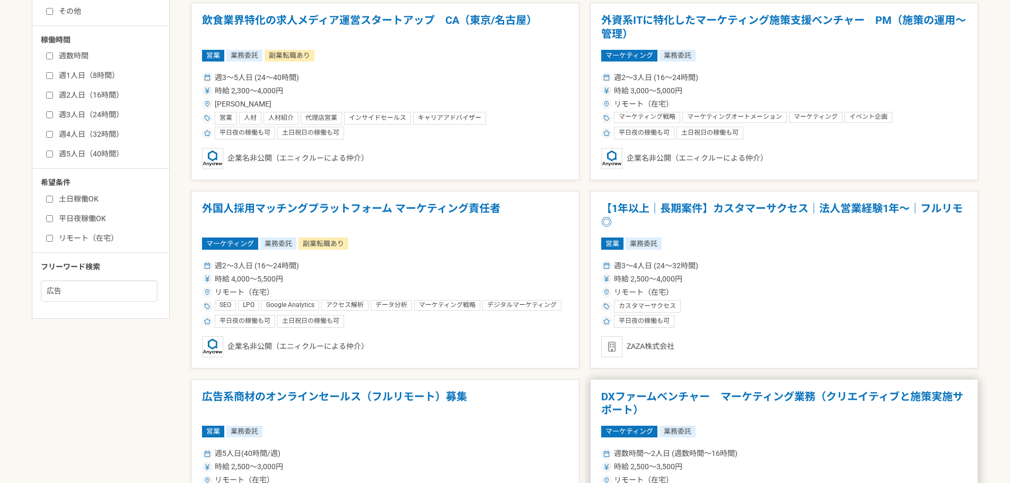
scroll to position [531, 0]
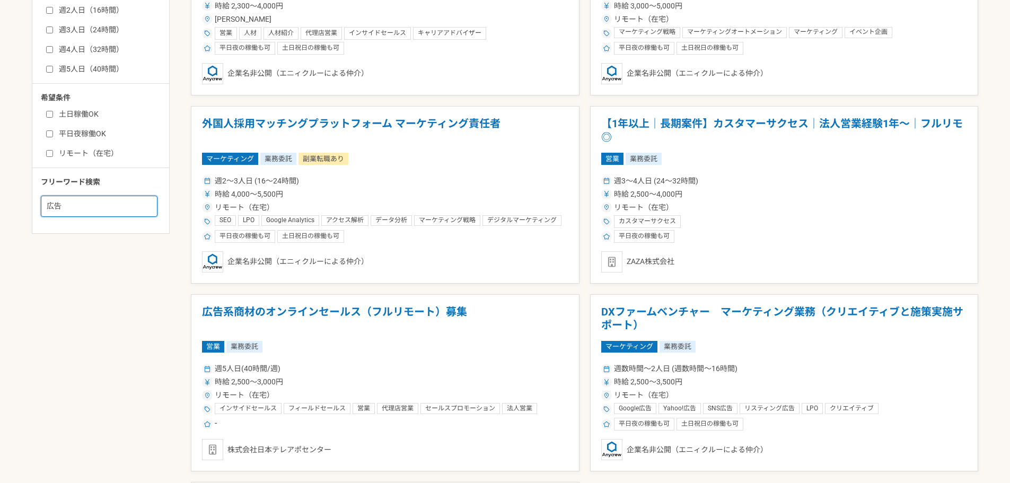
click at [142, 213] on input "広告" at bounding box center [99, 206] width 117 height 21
type input "Google広告"
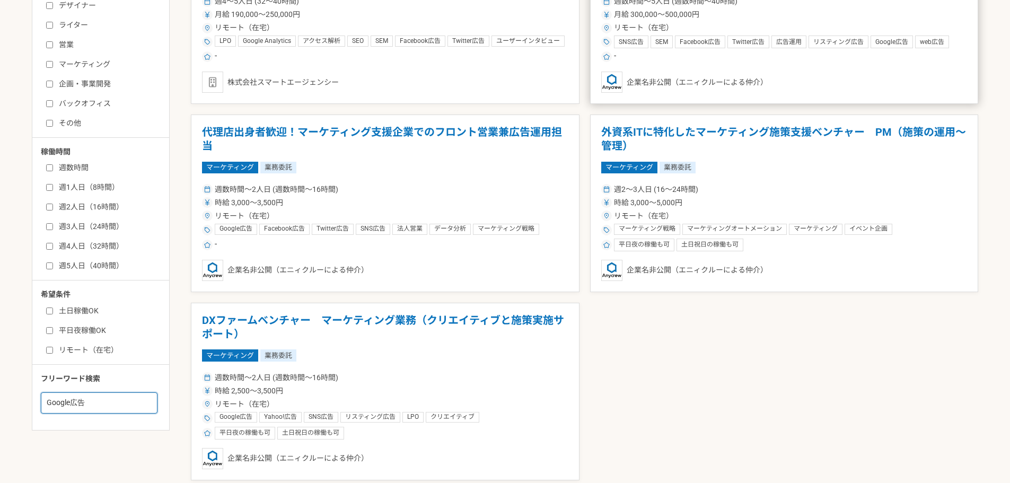
scroll to position [354, 0]
